Goal: Check status: Check status

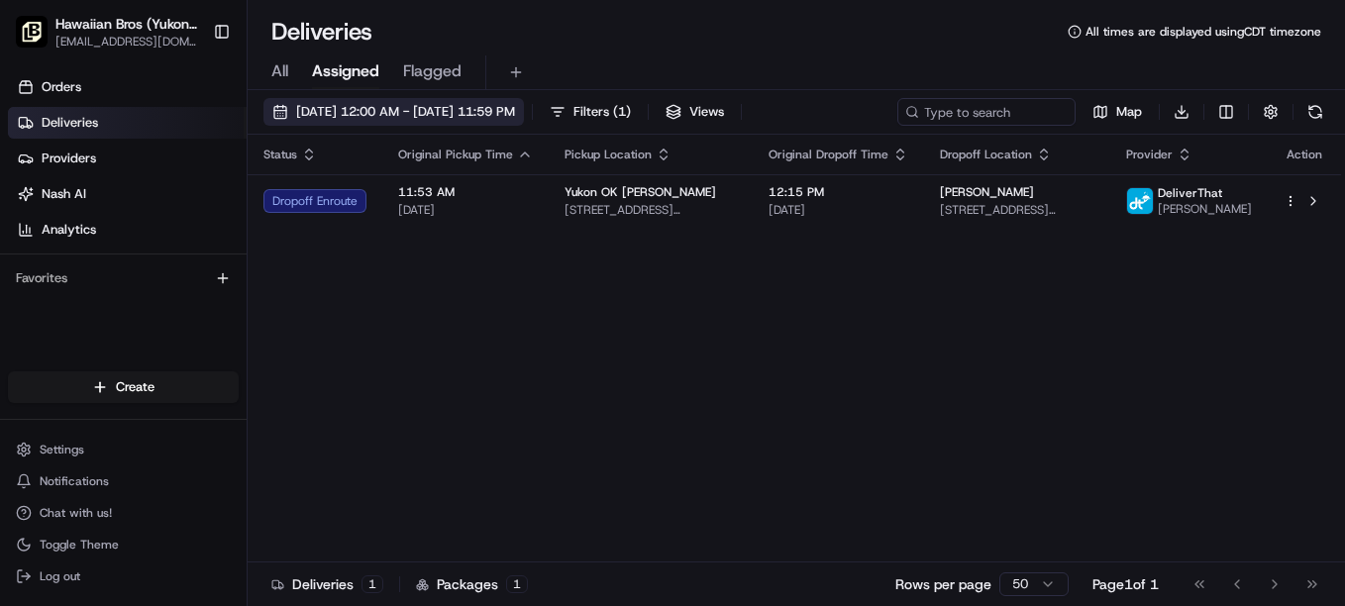
click at [357, 113] on span "[DATE] 12:00 AM - [DATE] 11:59 PM" at bounding box center [405, 112] width 219 height 18
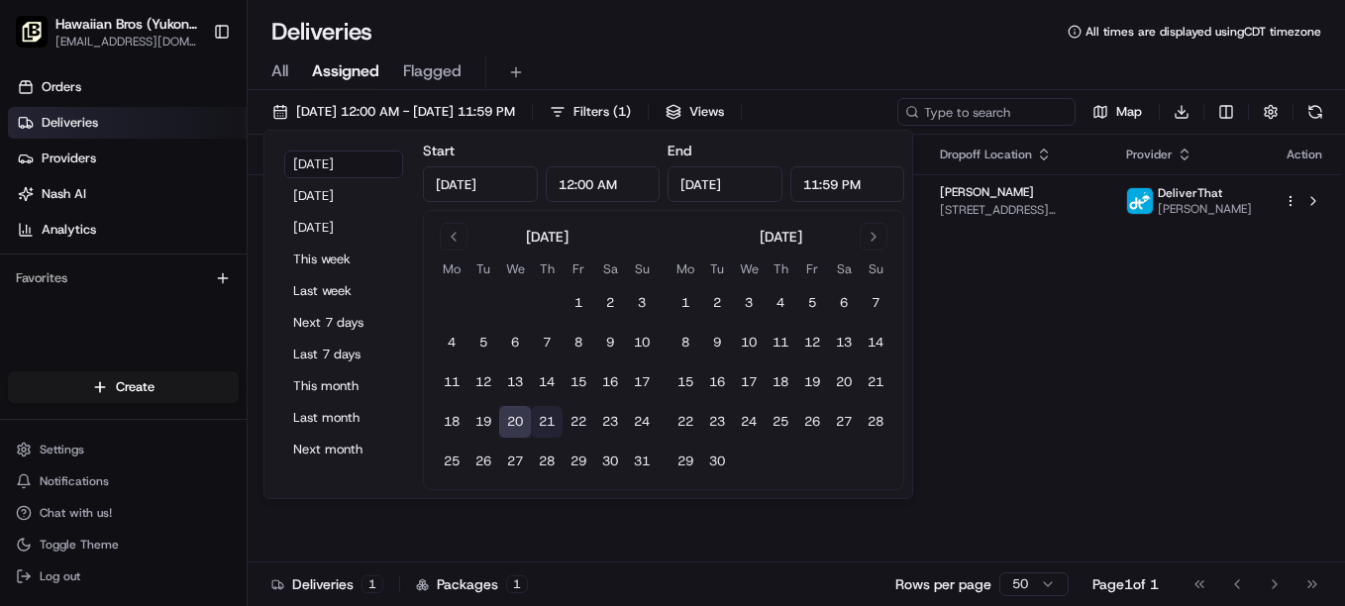
click at [535, 417] on button "21" at bounding box center [547, 422] width 32 height 32
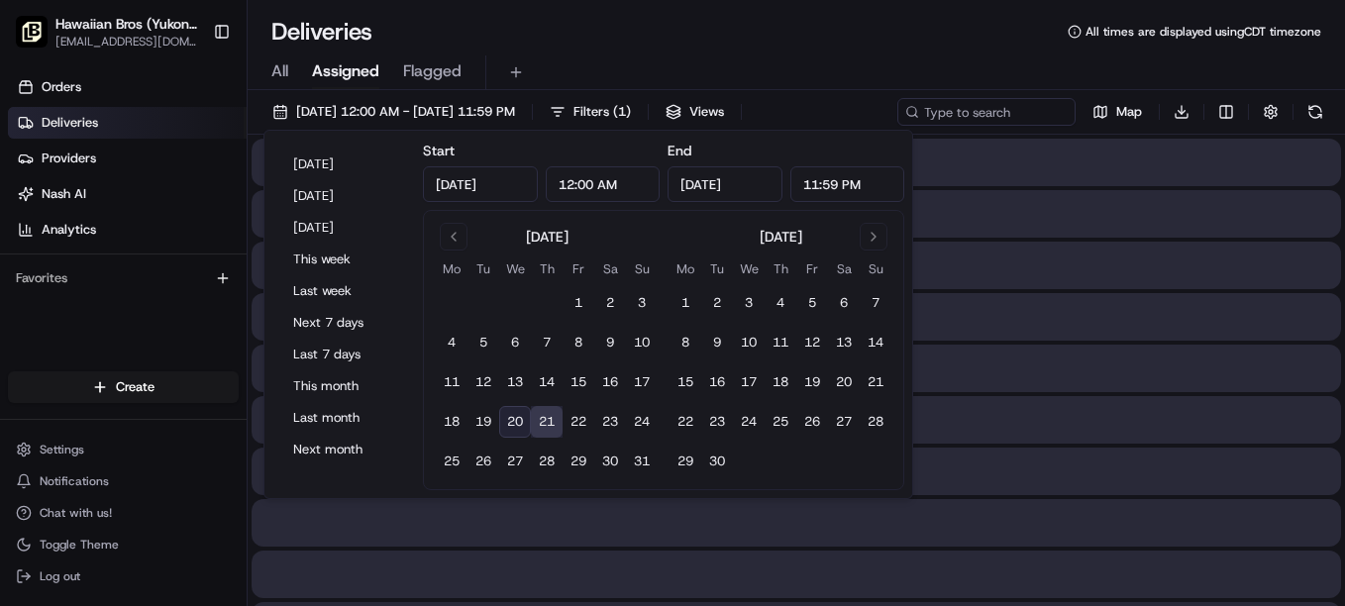
type input "[DATE]"
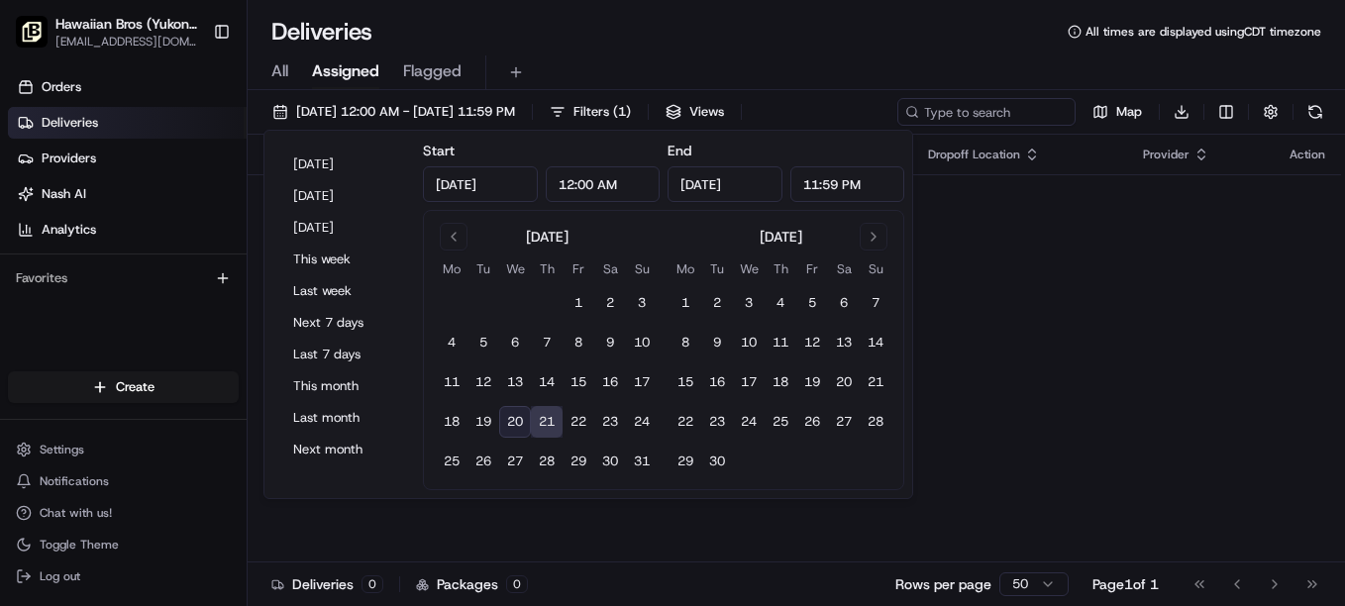
click at [1124, 358] on div "Status Original Pickup Time Pickup Location Original Dropoff Time Dropoff Locat…" at bounding box center [795, 349] width 1094 height 428
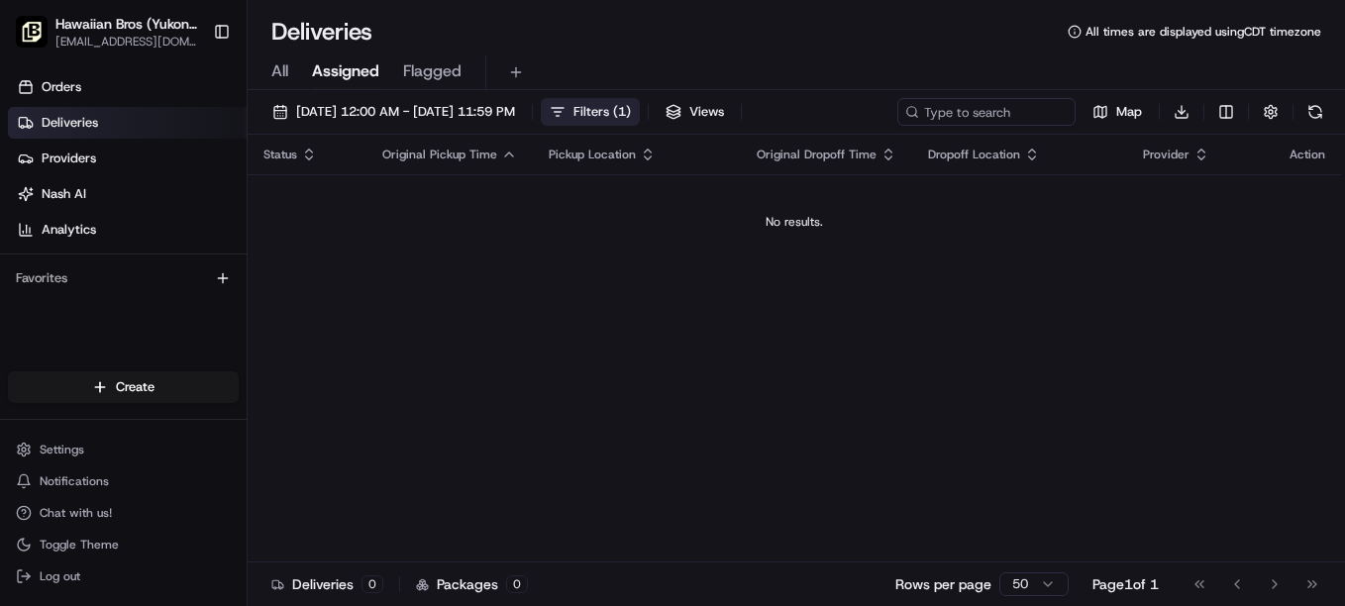
click at [639, 112] on button "Filters ( 1 )" at bounding box center [590, 112] width 99 height 28
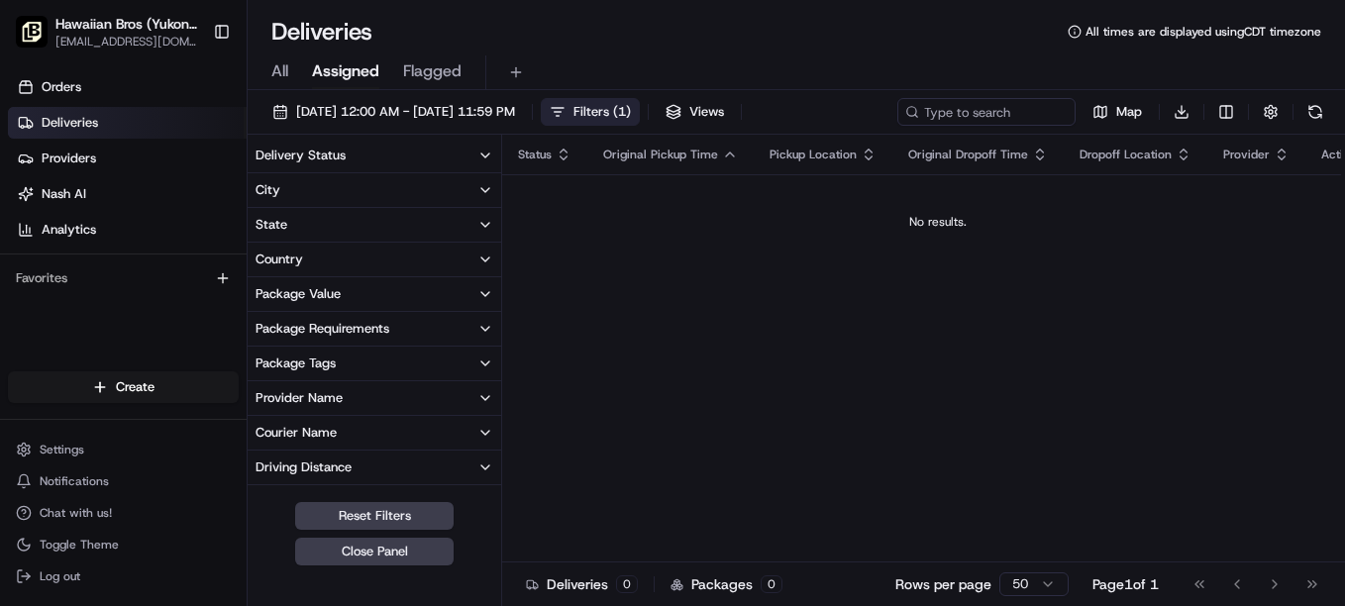
click at [639, 112] on button "Filters ( 1 )" at bounding box center [590, 112] width 99 height 28
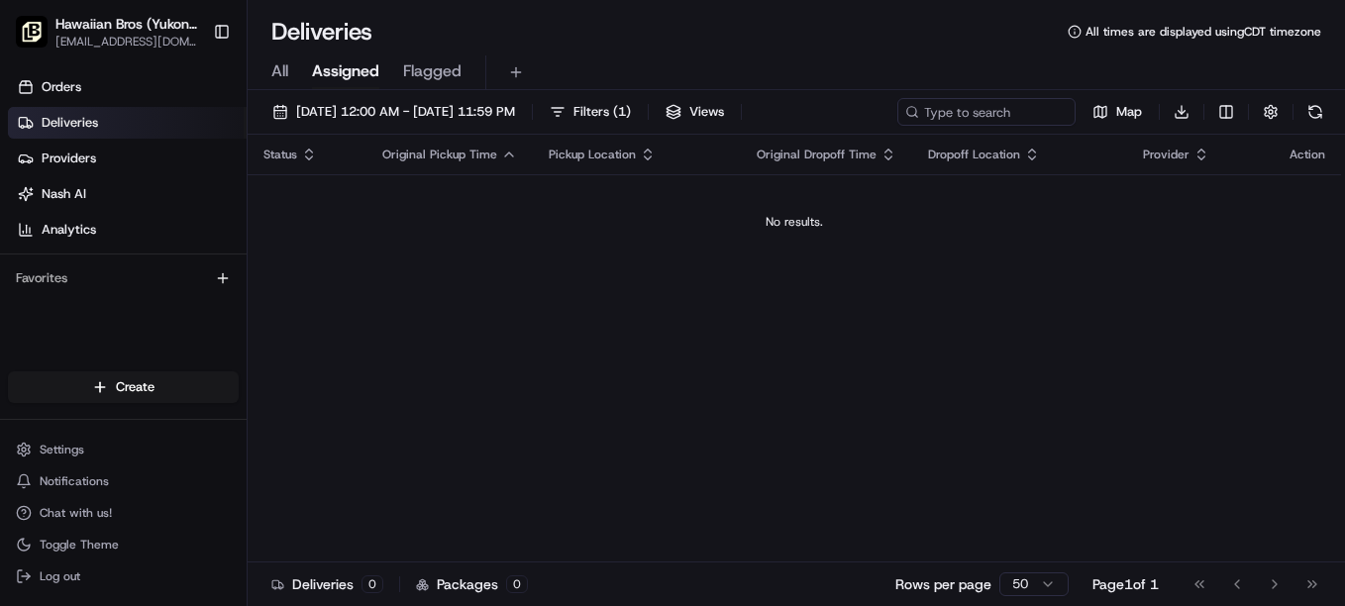
click at [995, 270] on div "Status Original Pickup Time Pickup Location Original Dropoff Time Dropoff Locat…" at bounding box center [795, 349] width 1094 height 428
